Goal: Task Accomplishment & Management: Manage account settings

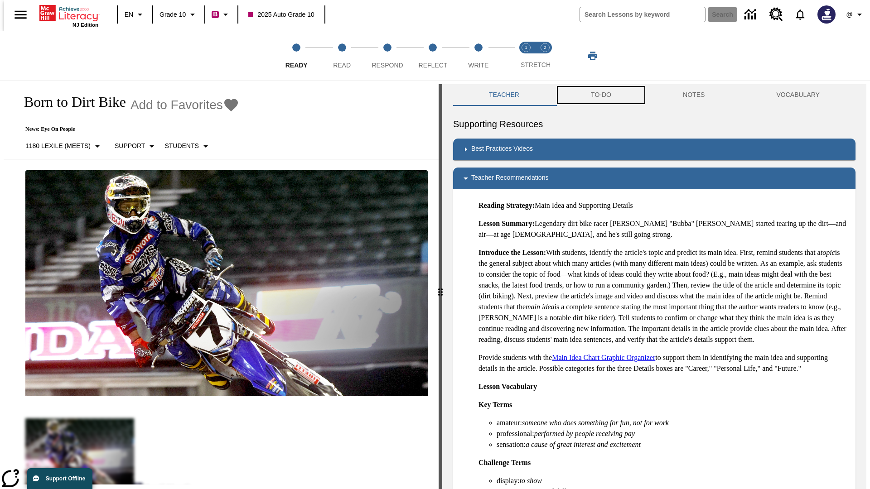
click at [600, 95] on button "TO-DO" at bounding box center [601, 95] width 92 height 22
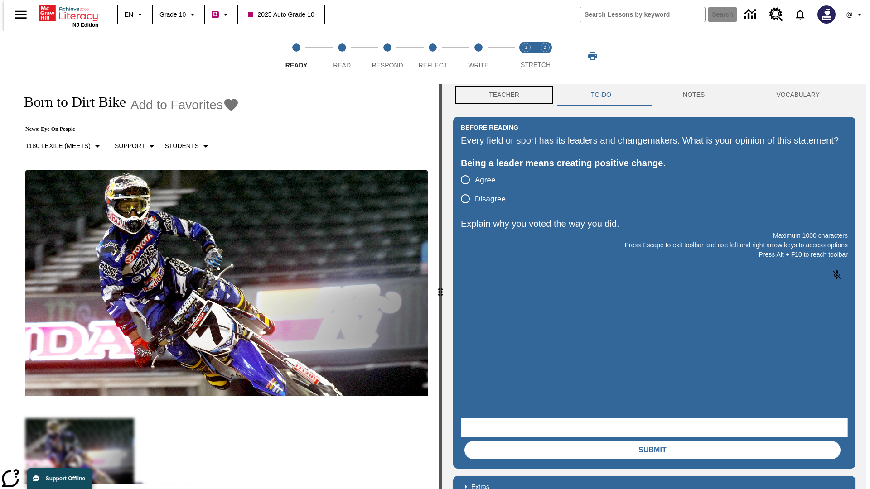
scroll to position [0, 0]
